Goal: Task Accomplishment & Management: Manage account settings

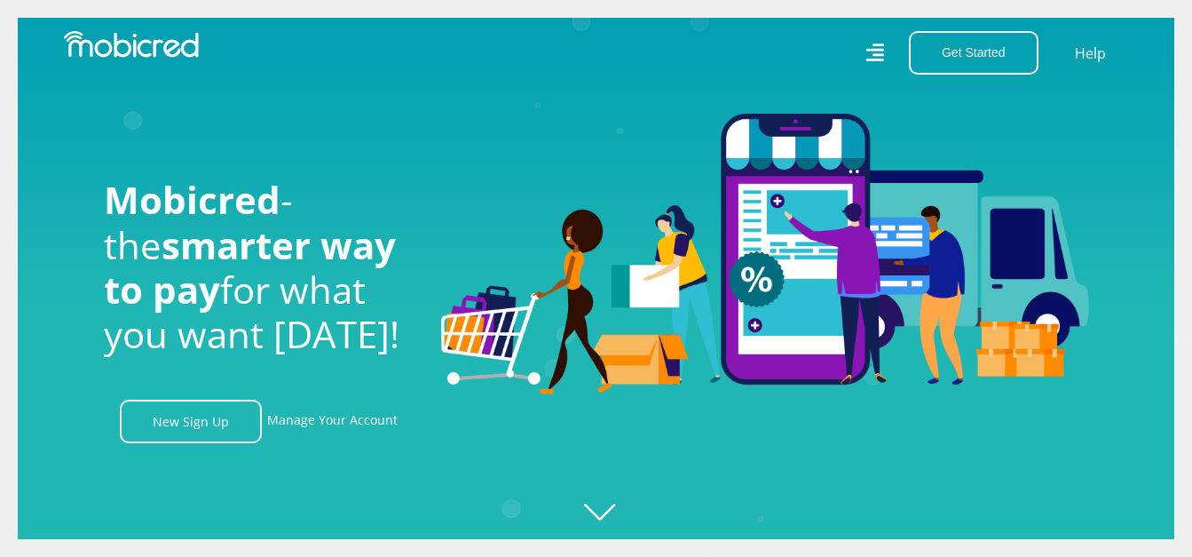
click at [605, 512] on icon "Created with Raphaël 2.3.0" at bounding box center [614, 278] width 1192 height 557
click at [304, 429] on link "Manage Your Account" at bounding box center [332, 420] width 130 height 43
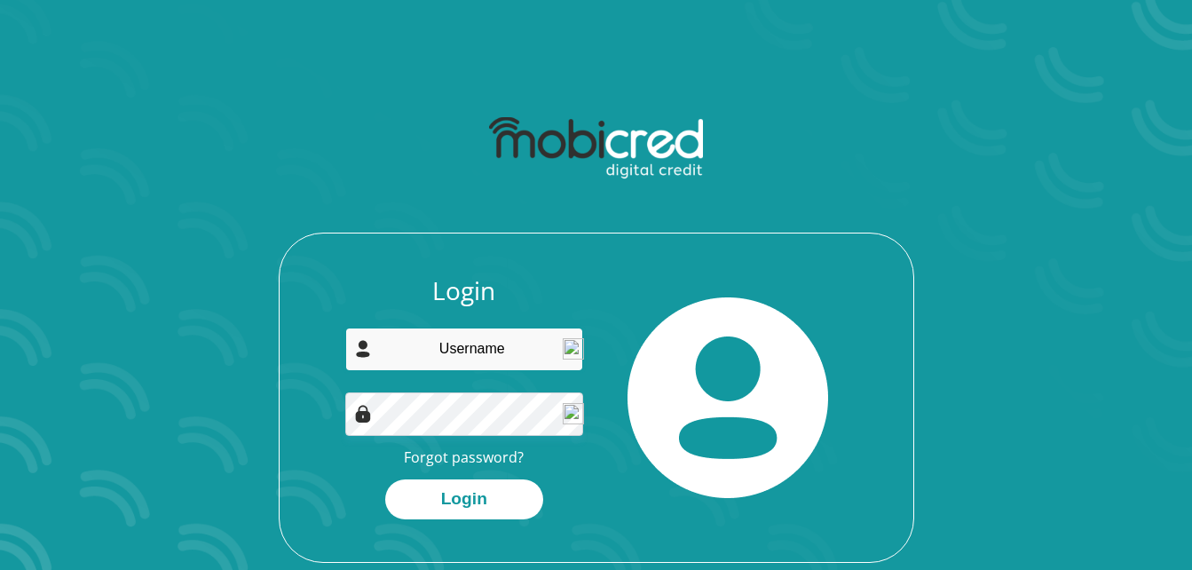
click at [491, 354] on input "email" at bounding box center [464, 349] width 238 height 43
type input "pferreirah@outlook.com"
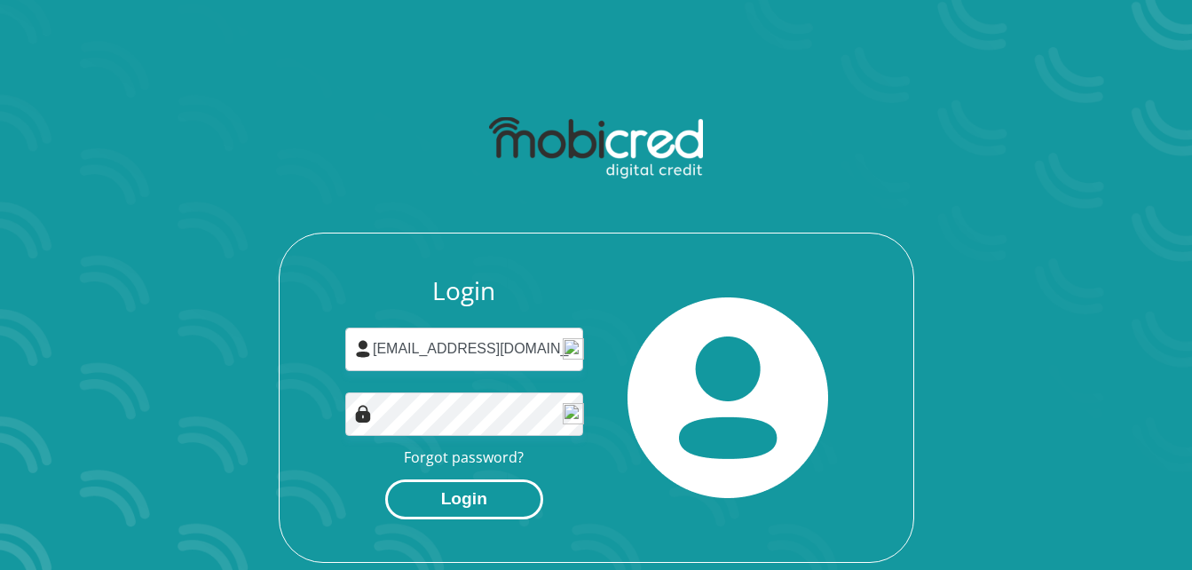
click at [463, 491] on button "Login" at bounding box center [464, 499] width 158 height 40
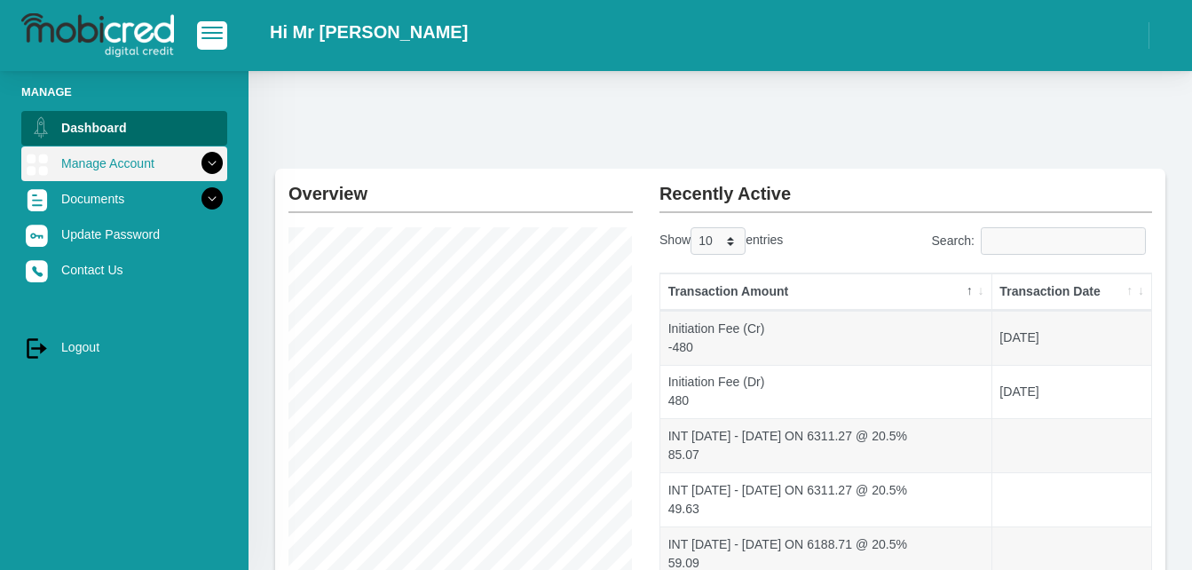
click at [200, 162] on icon at bounding box center [212, 163] width 30 height 30
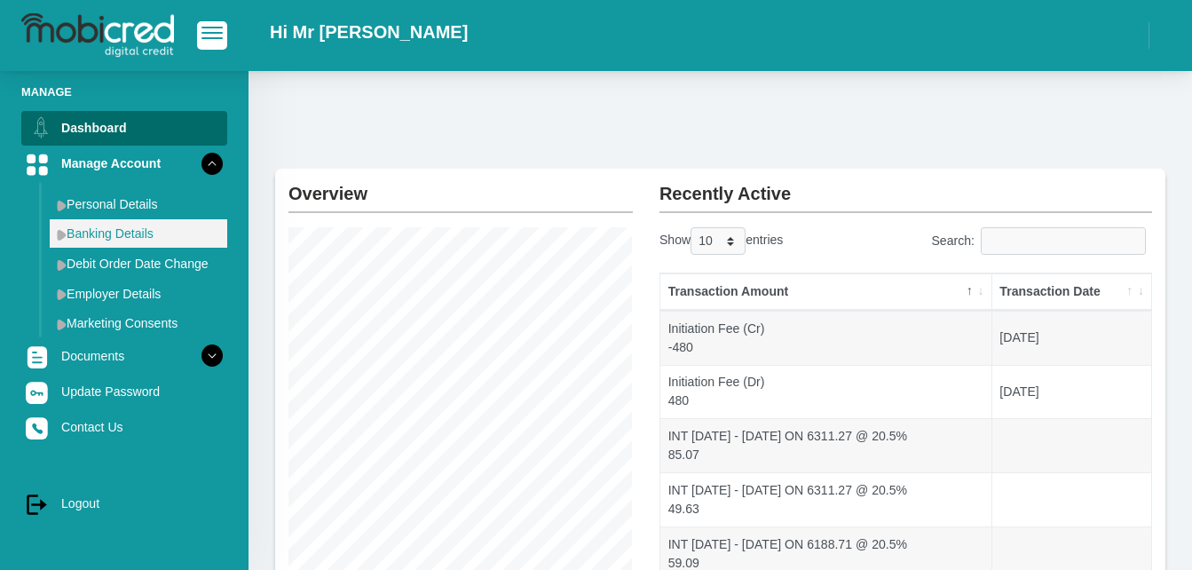
click at [123, 240] on link "Banking Details" at bounding box center [139, 233] width 178 height 28
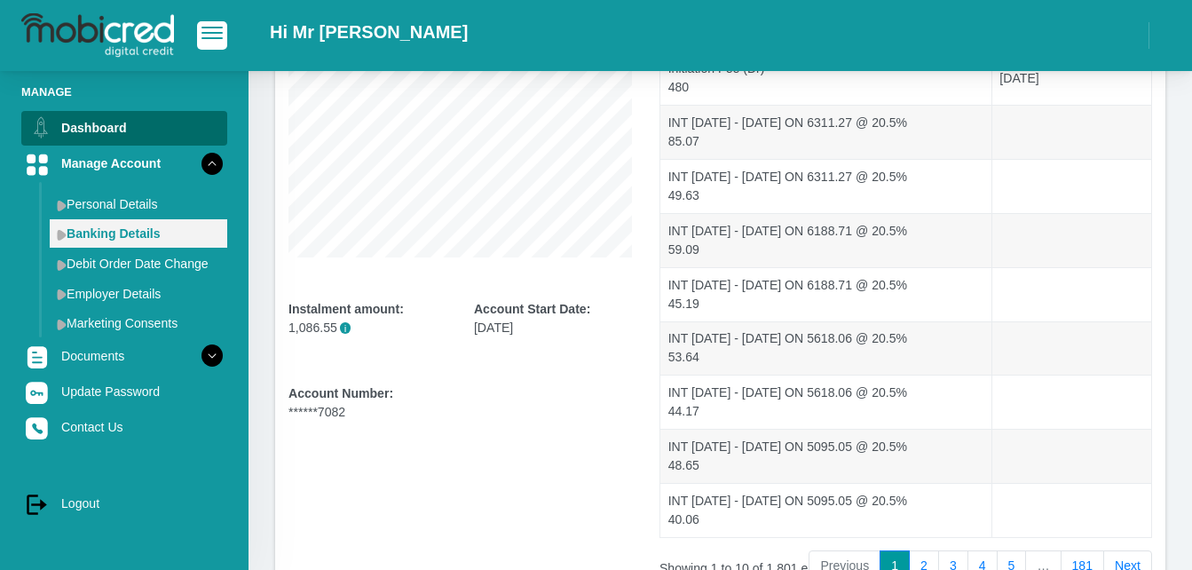
scroll to position [355, 0]
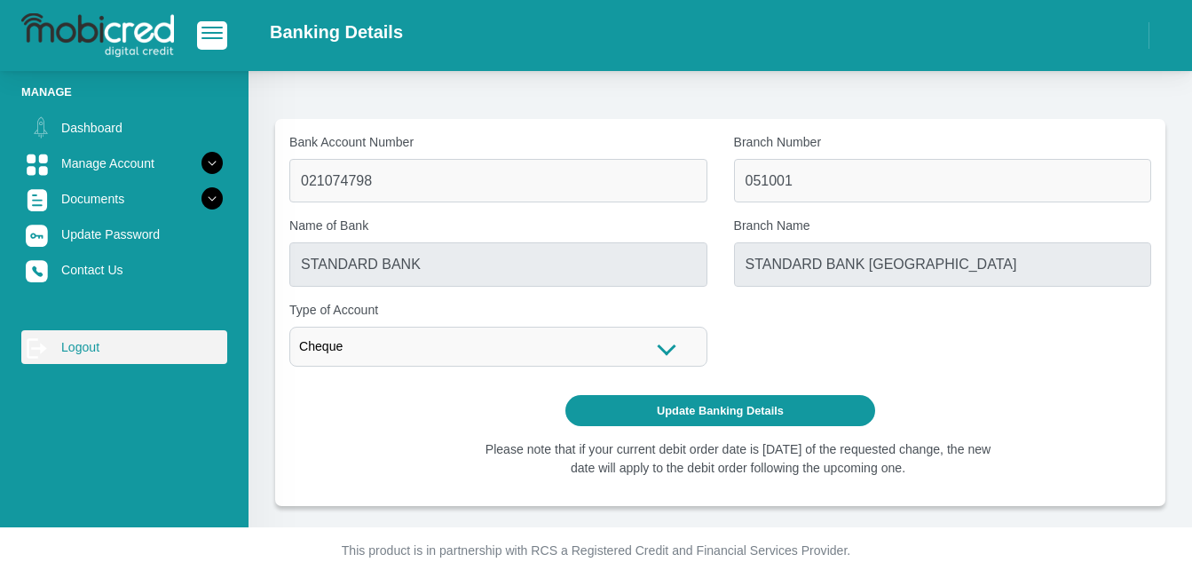
click at [85, 340] on link "log out Logout" at bounding box center [124, 347] width 206 height 34
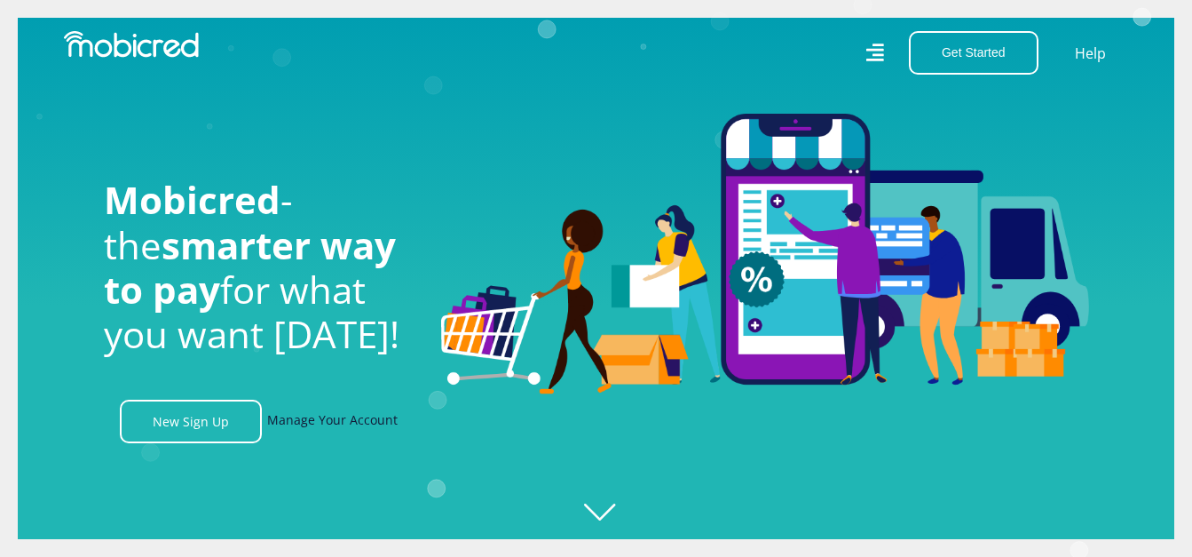
click at [357, 430] on link "Manage Your Account" at bounding box center [332, 420] width 130 height 43
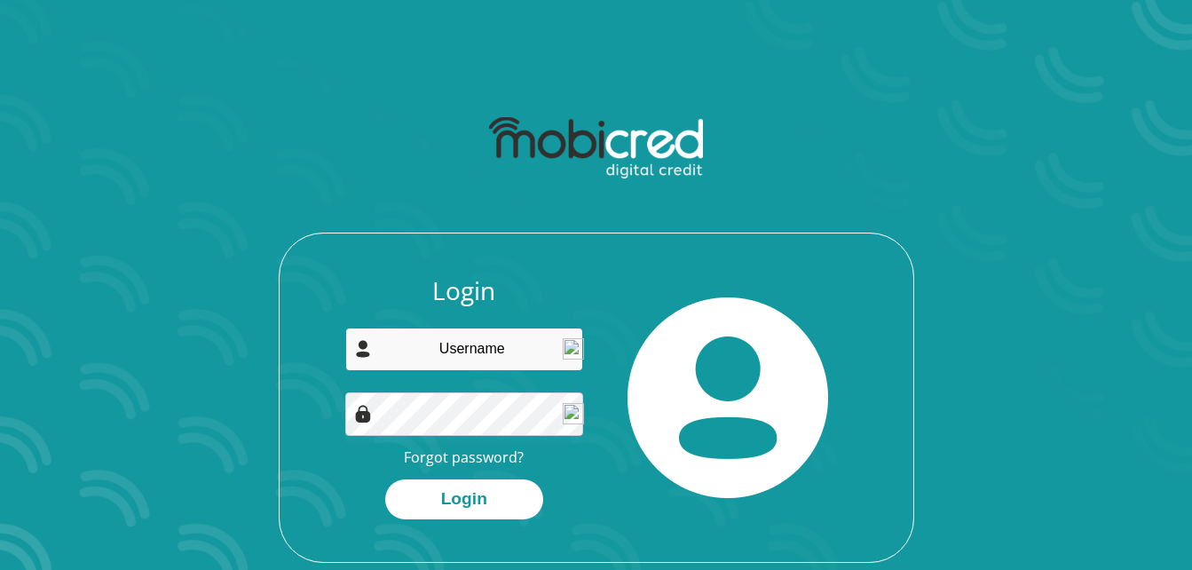
click at [465, 354] on input "email" at bounding box center [464, 349] width 238 height 43
type input "pferreirah@outlook.com"
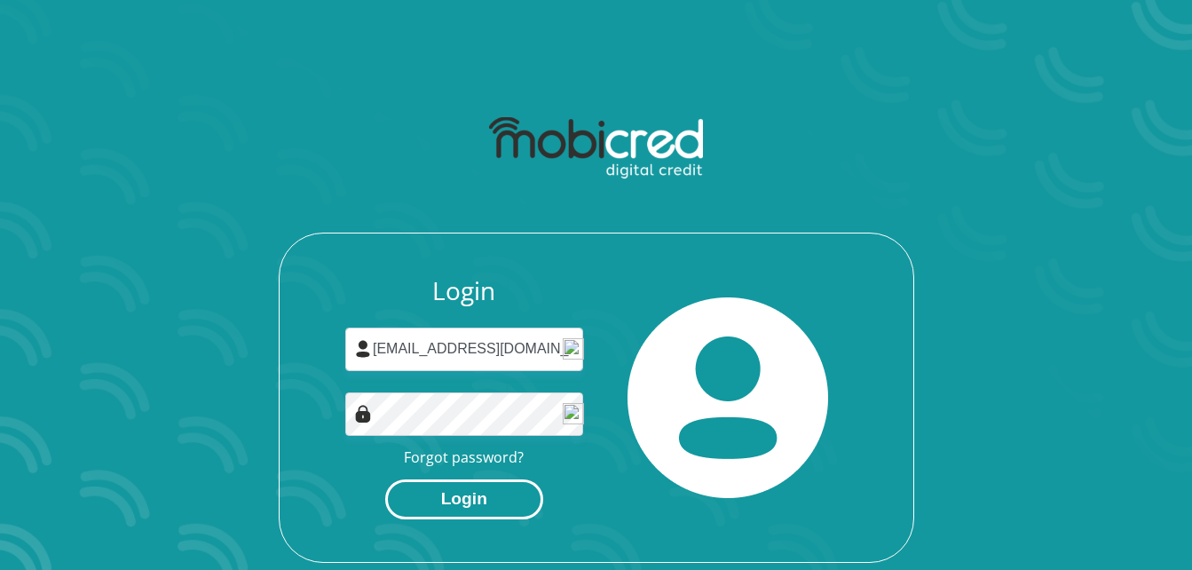
click at [464, 505] on button "Login" at bounding box center [464, 499] width 158 height 40
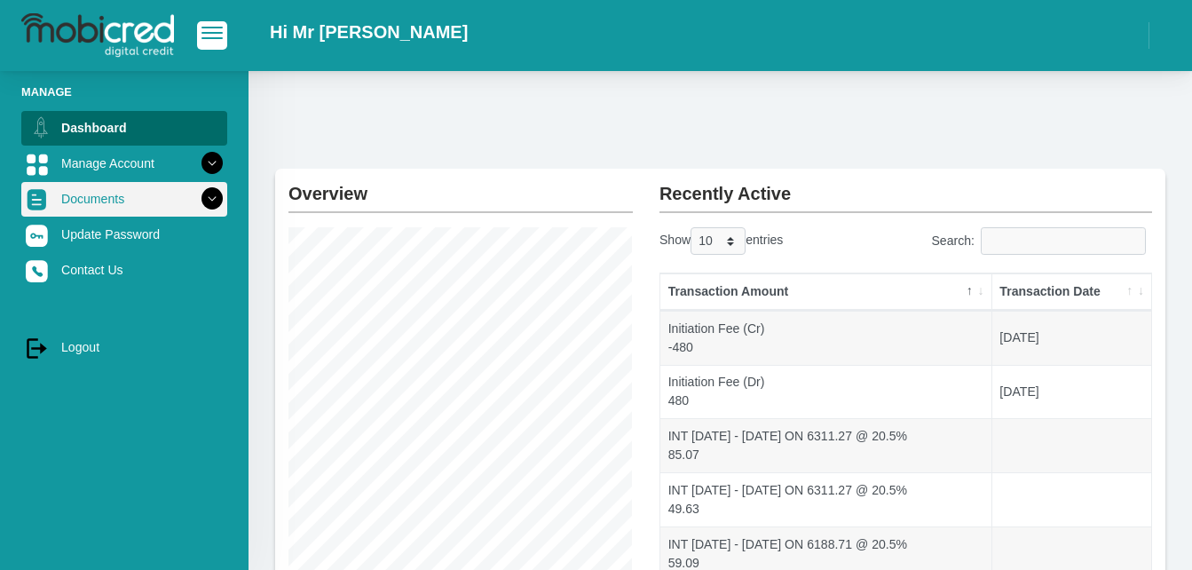
click at [202, 204] on icon at bounding box center [212, 199] width 30 height 30
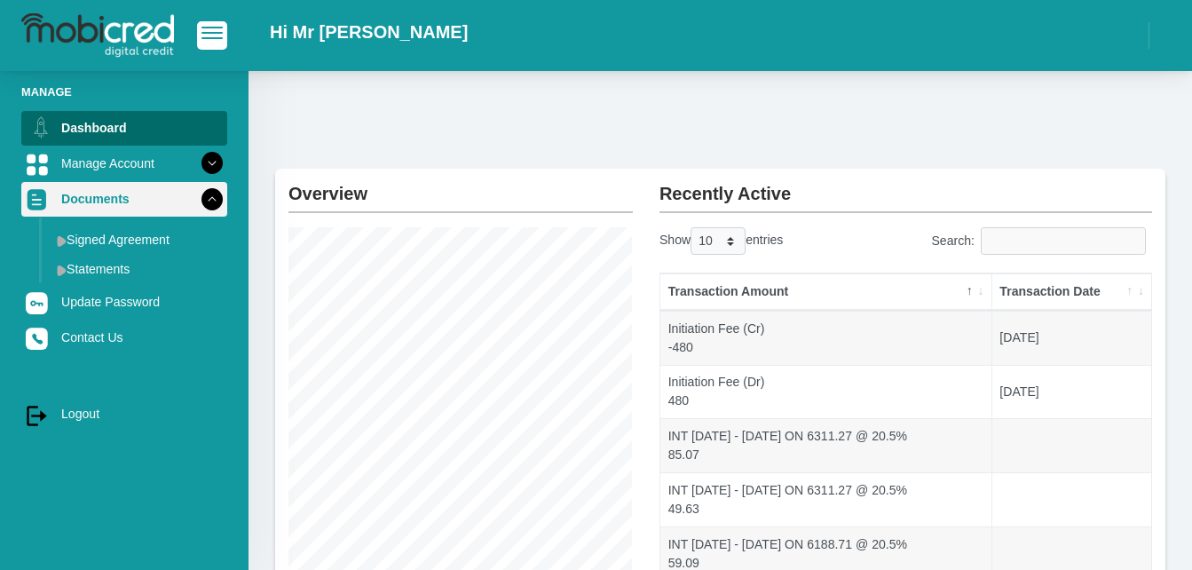
click at [202, 204] on icon at bounding box center [212, 199] width 30 height 30
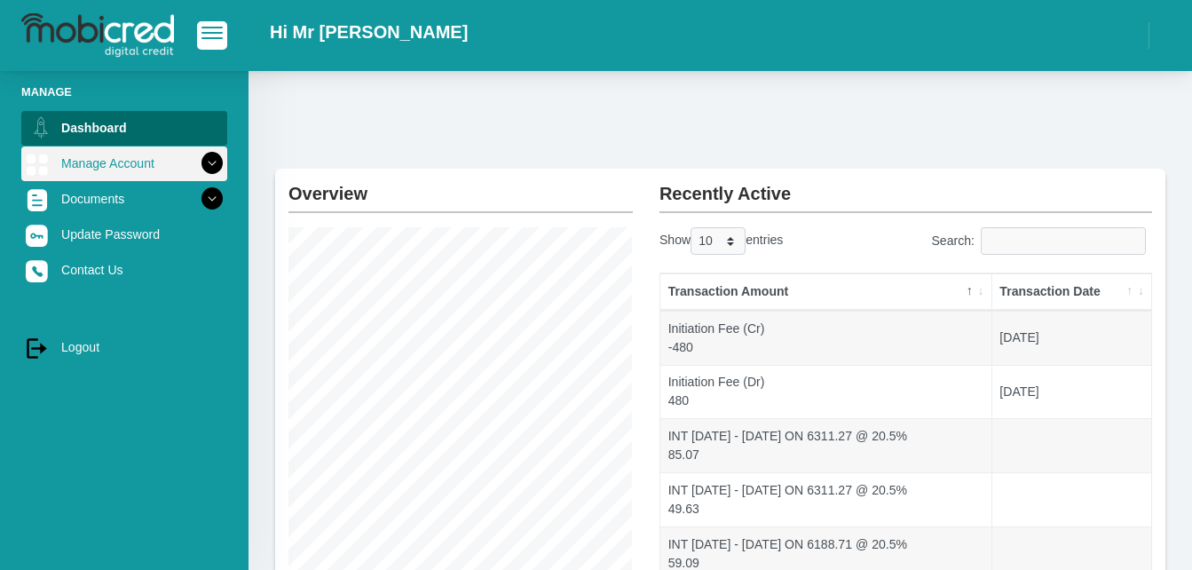
click at [197, 162] on icon at bounding box center [212, 163] width 30 height 30
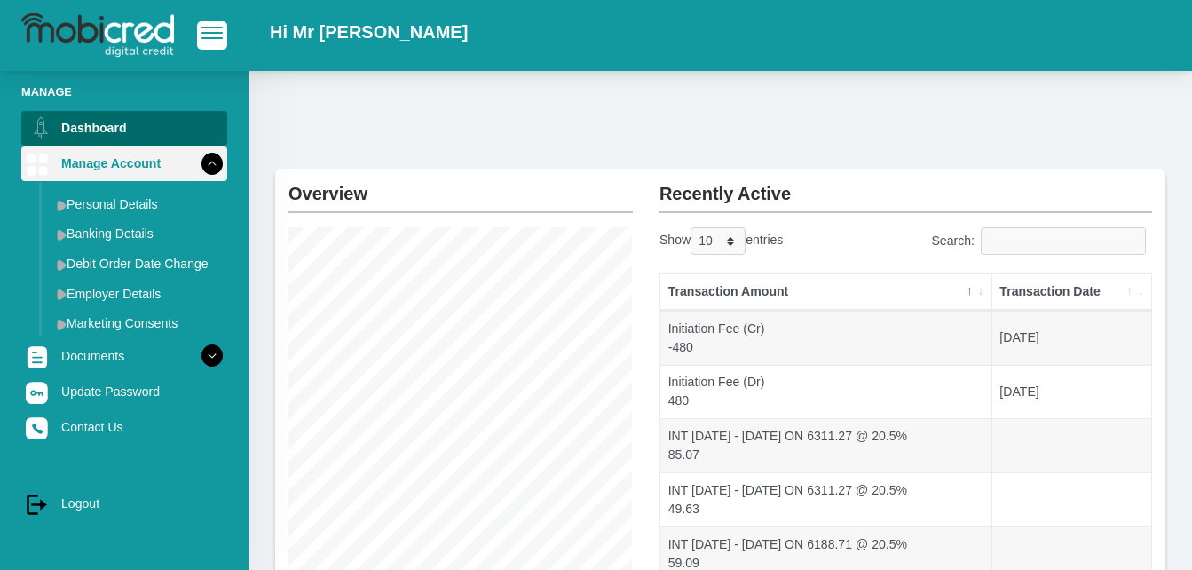
click at [197, 162] on icon at bounding box center [212, 163] width 30 height 30
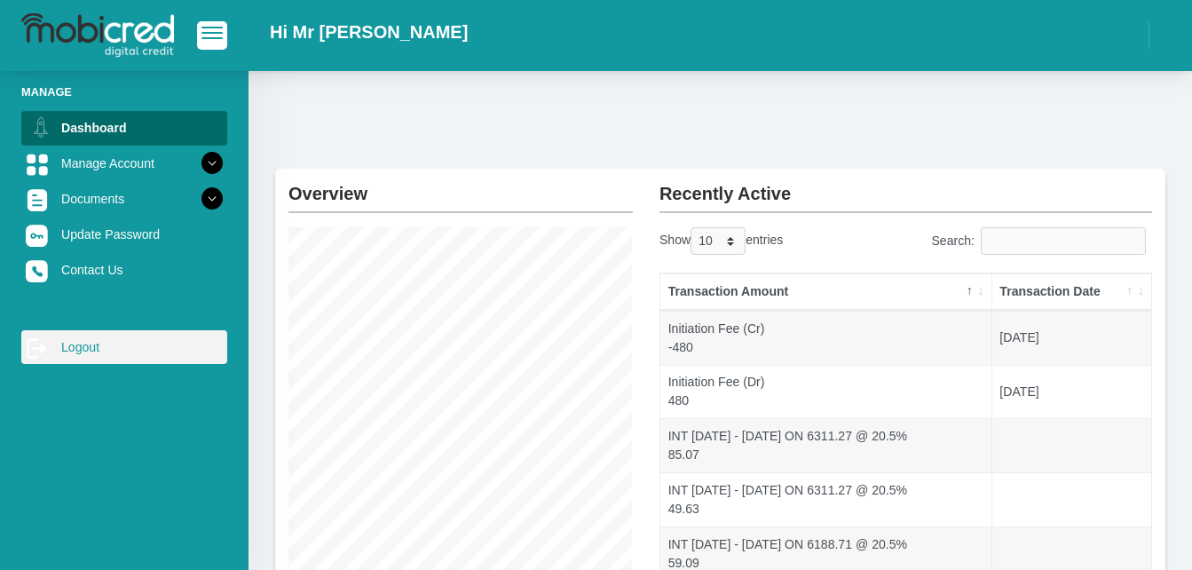
click at [79, 352] on link "log out Logout" at bounding box center [124, 347] width 206 height 34
